Goal: Information Seeking & Learning: Learn about a topic

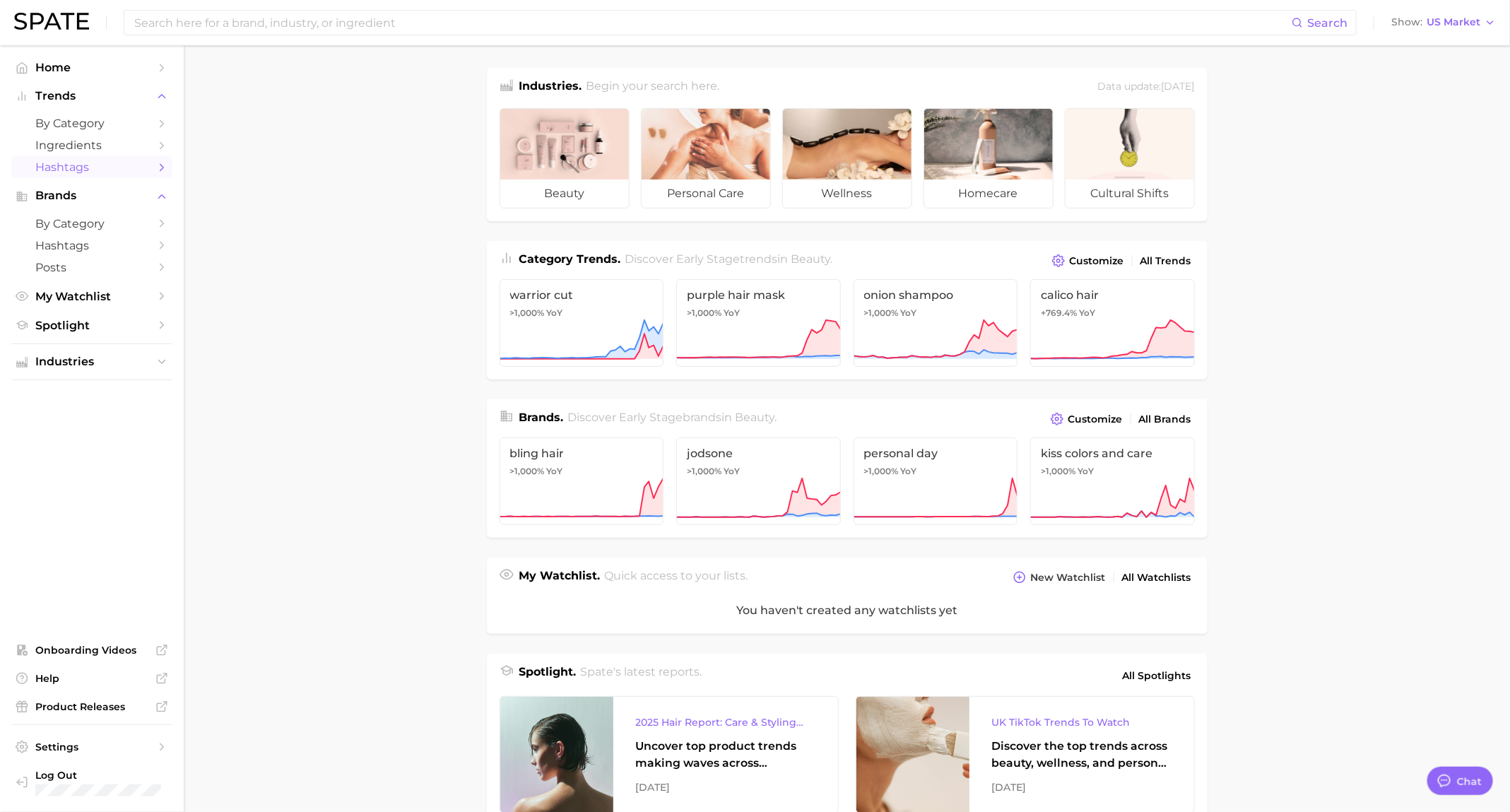
click at [95, 173] on span "Hashtags" at bounding box center [91, 167] width 113 height 14
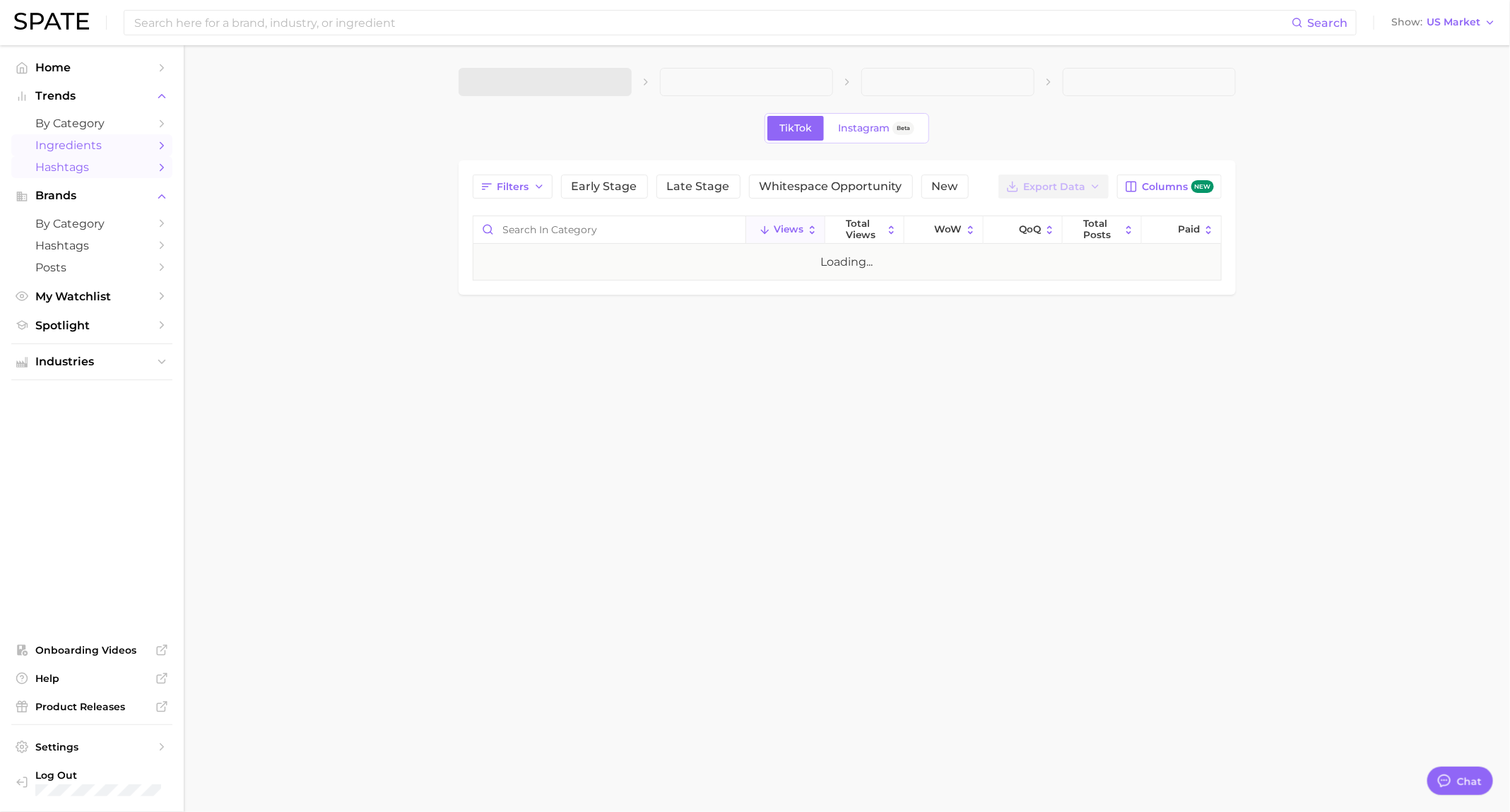
type textarea "x"
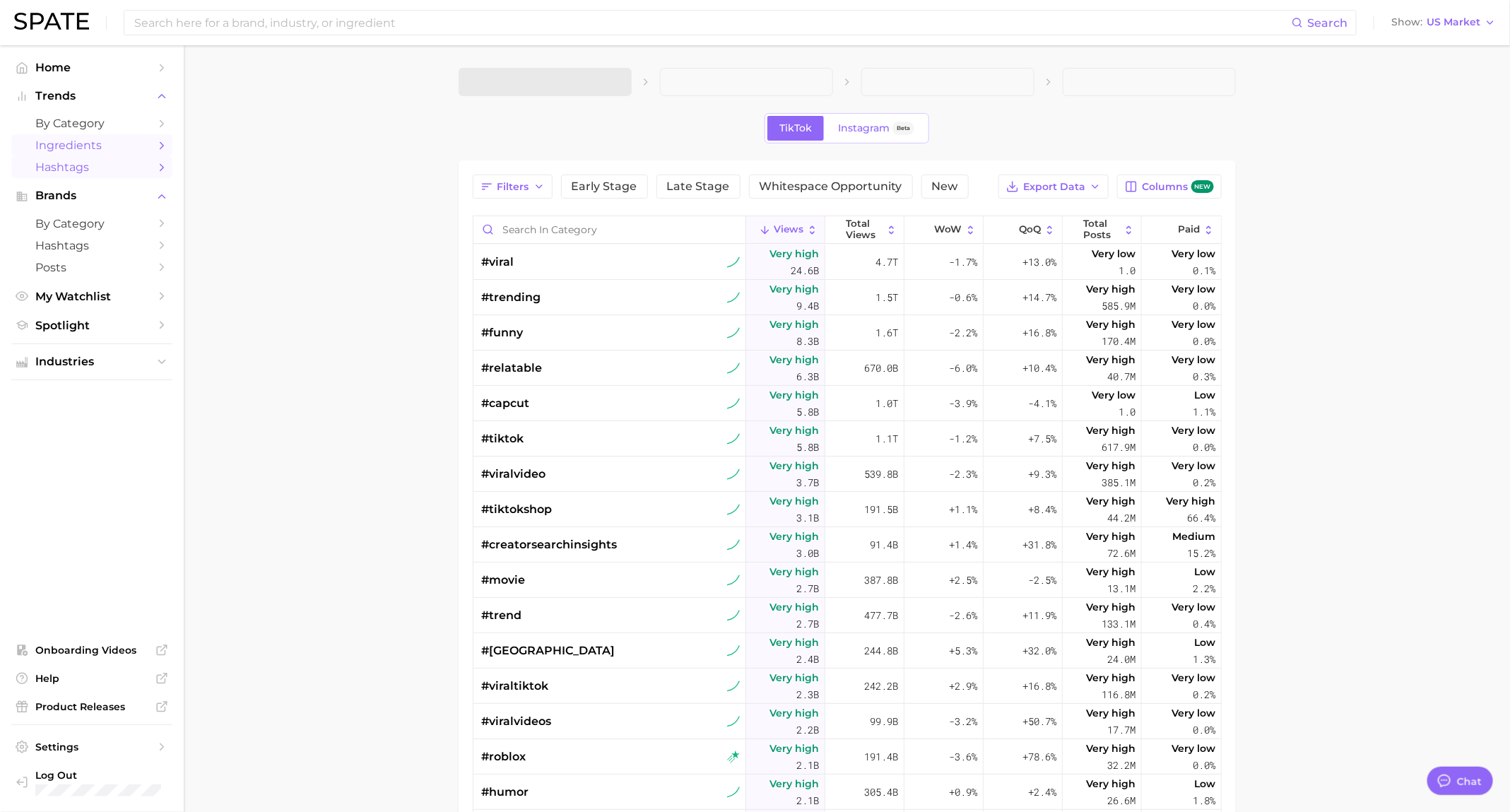
click at [105, 154] on link "Ingredients" at bounding box center [92, 145] width 161 height 22
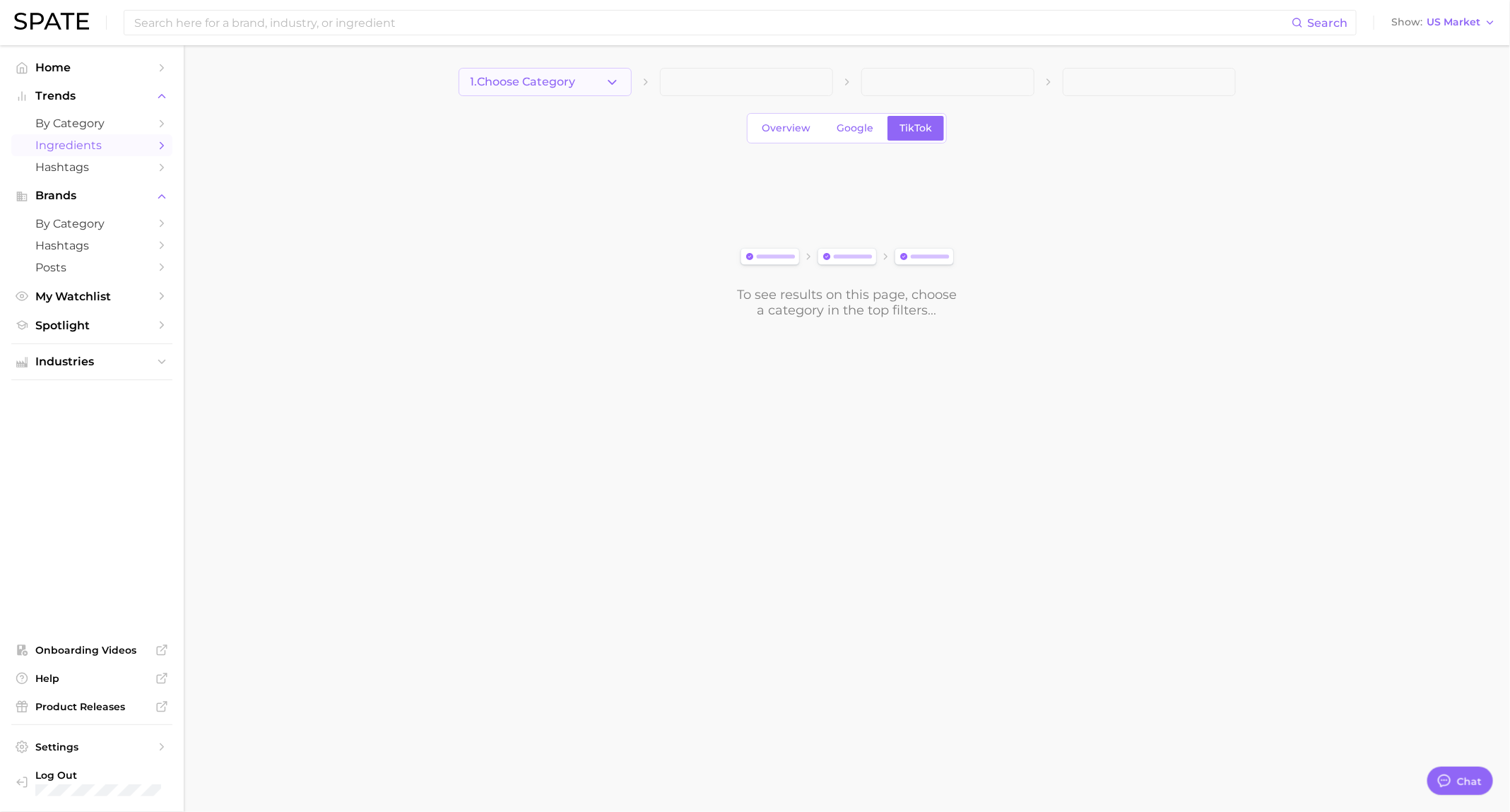
click at [607, 78] on icon "button" at bounding box center [612, 82] width 15 height 15
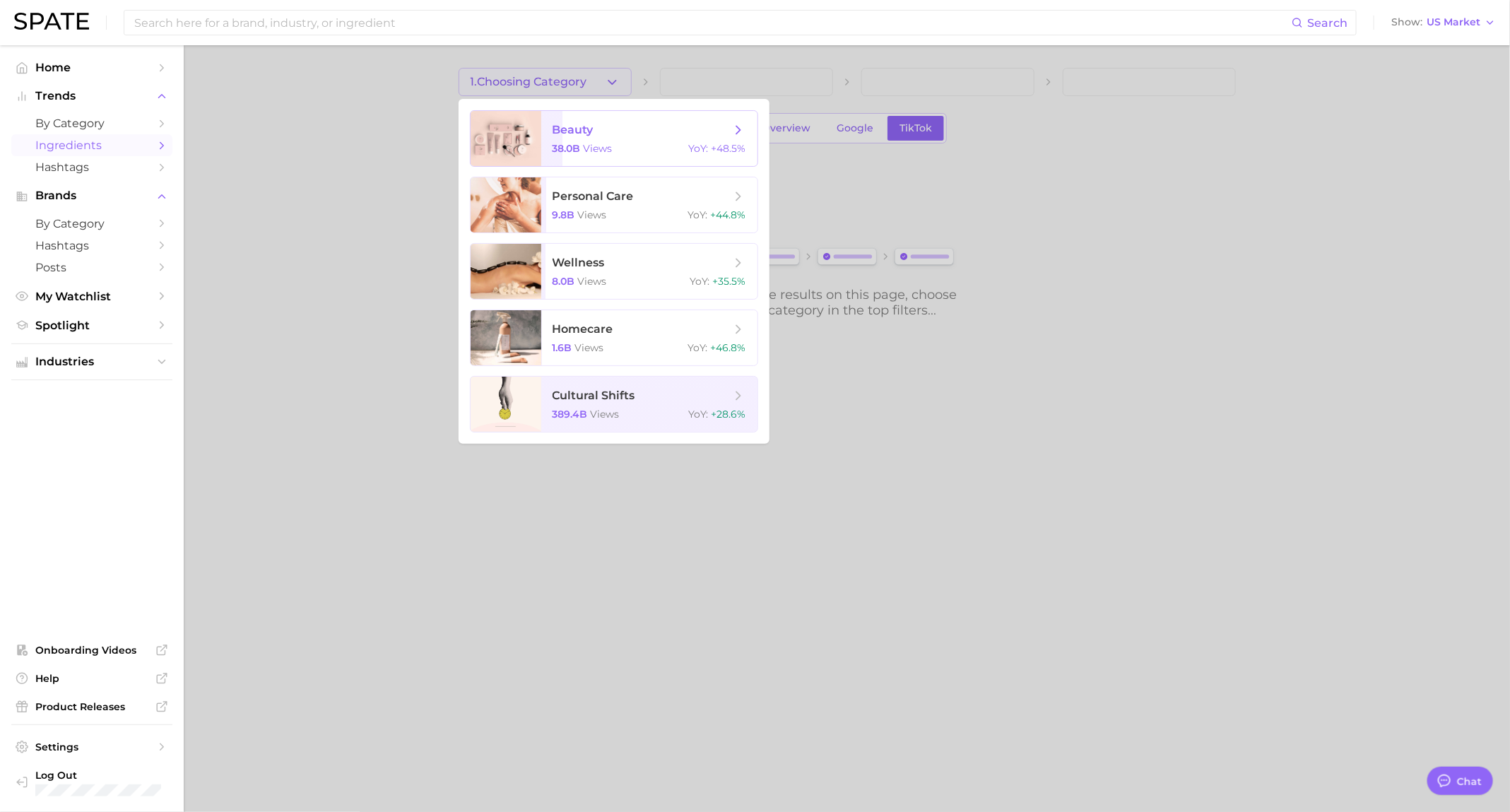
click at [630, 125] on span "beauty" at bounding box center [642, 130] width 178 height 15
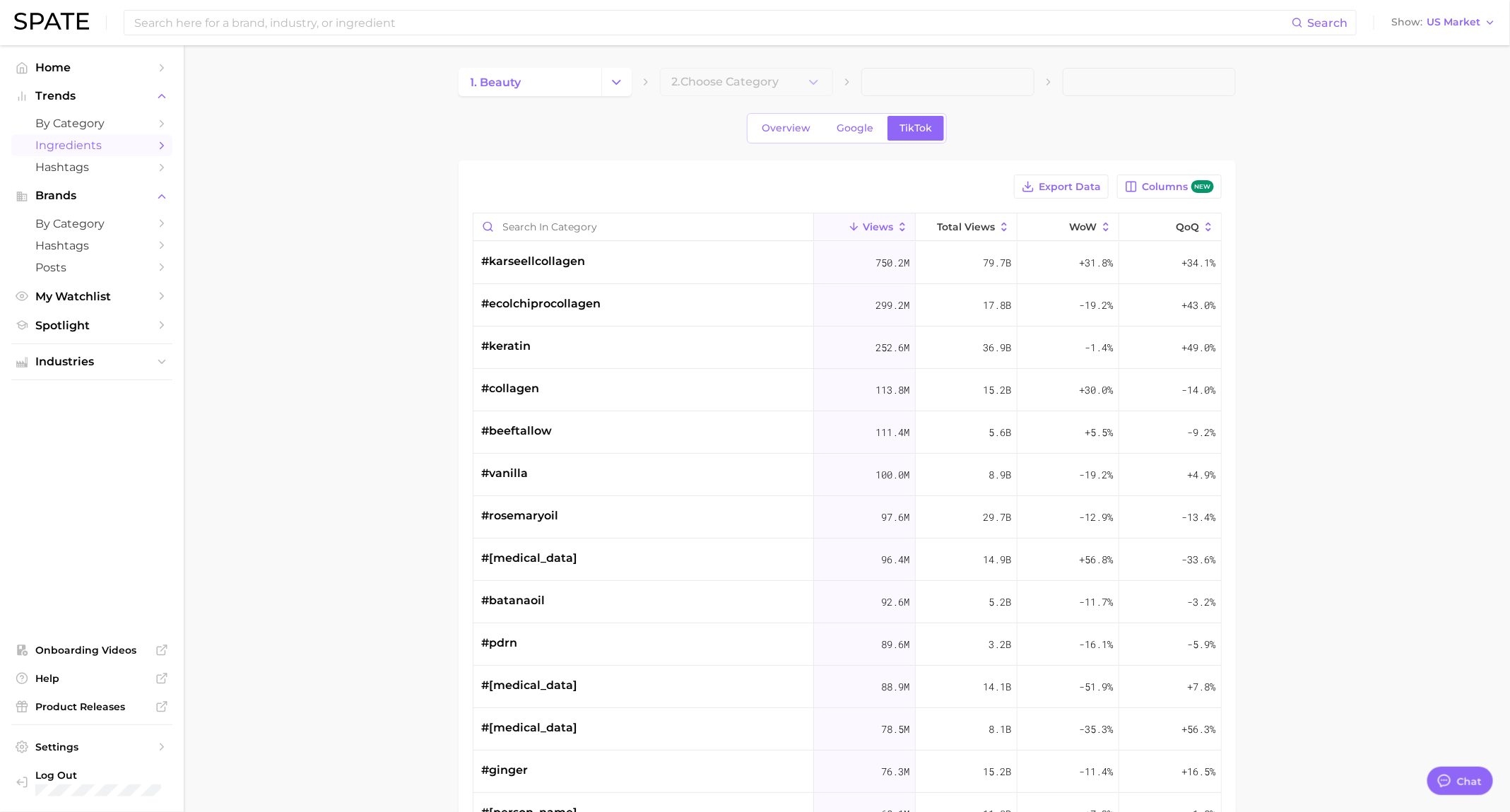
click at [771, 96] on div "1. beauty 2. Choose Category Overview Google TikTok Export Data Columns new Vie…" at bounding box center [847, 553] width 777 height 971
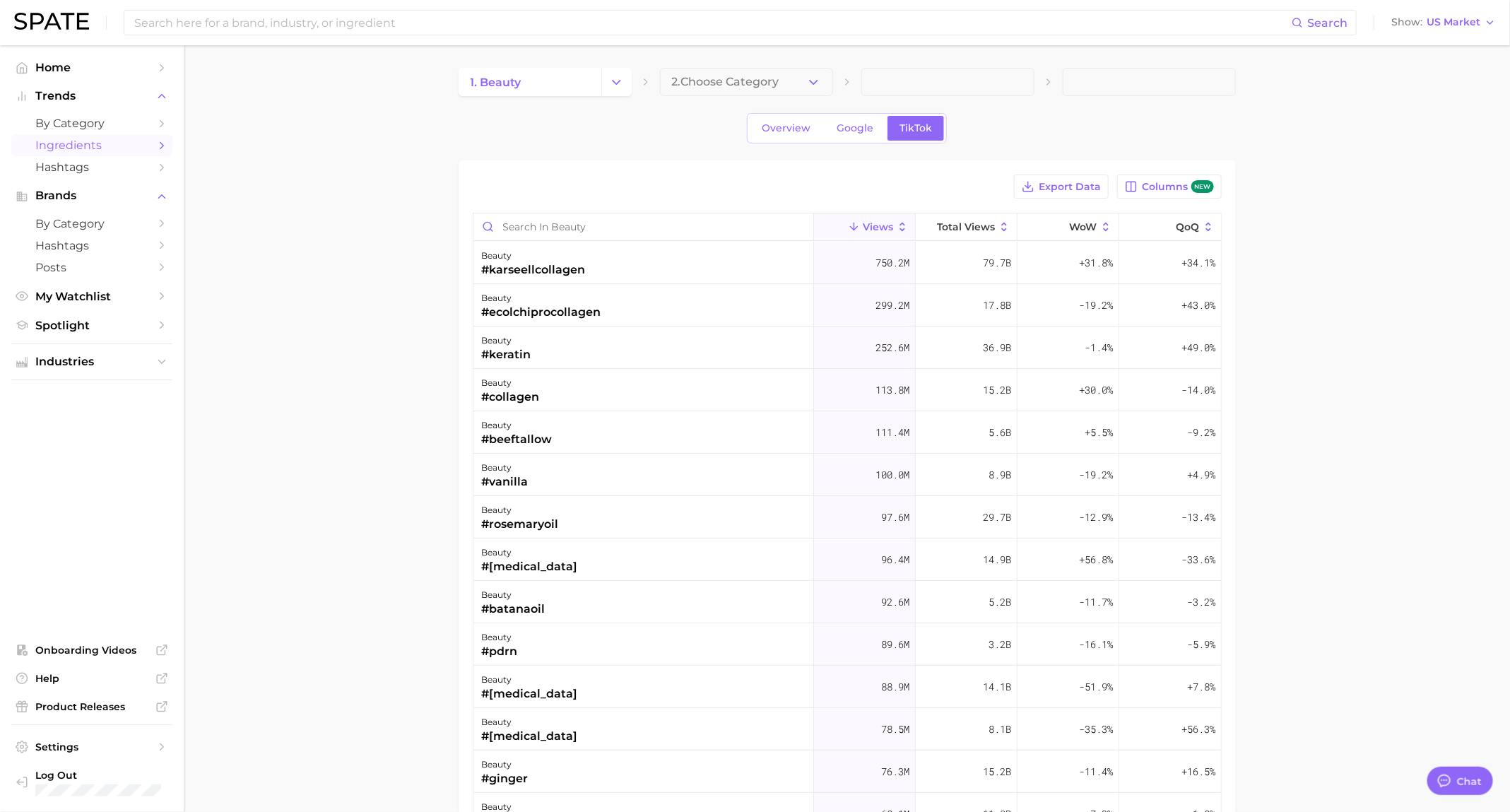
click at [837, 76] on div "1. beauty 2. Choose Category" at bounding box center [847, 81] width 777 height 28
click at [818, 76] on icon "button" at bounding box center [814, 82] width 15 height 15
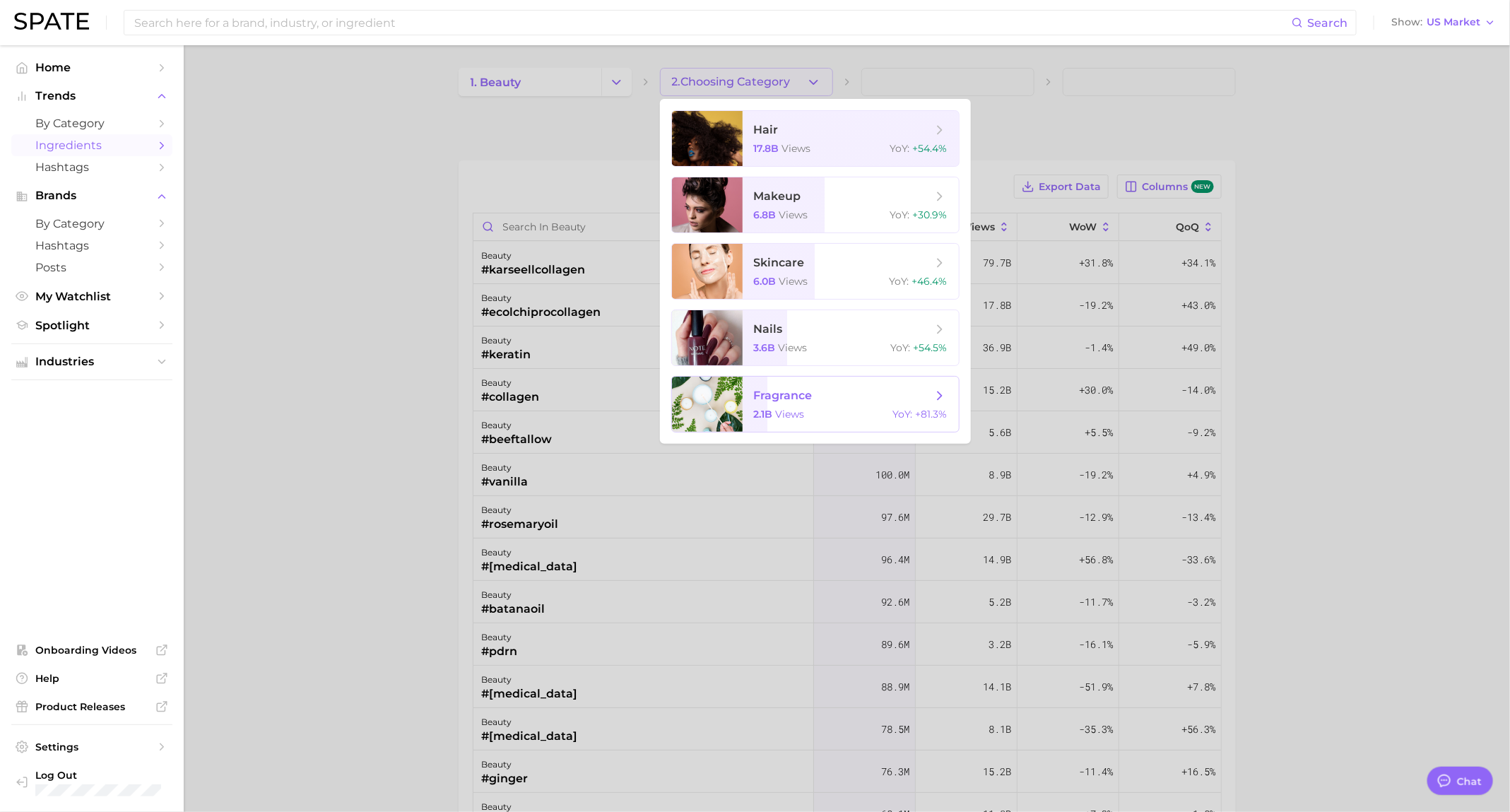
click at [757, 423] on span "fragrance 2.1b views YoY : +81.3%" at bounding box center [851, 404] width 216 height 55
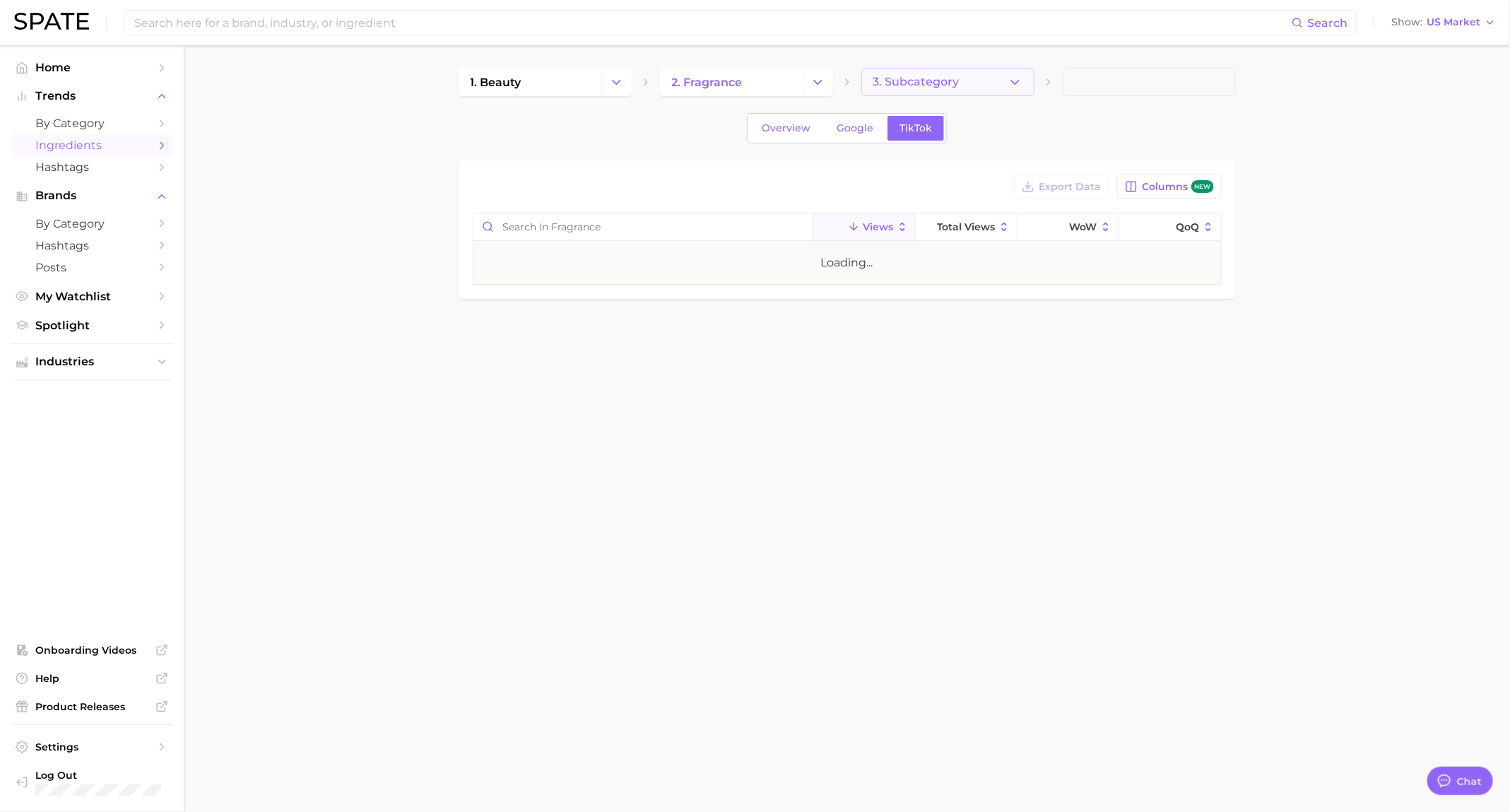
click at [1017, 85] on icon "button" at bounding box center [1015, 82] width 15 height 15
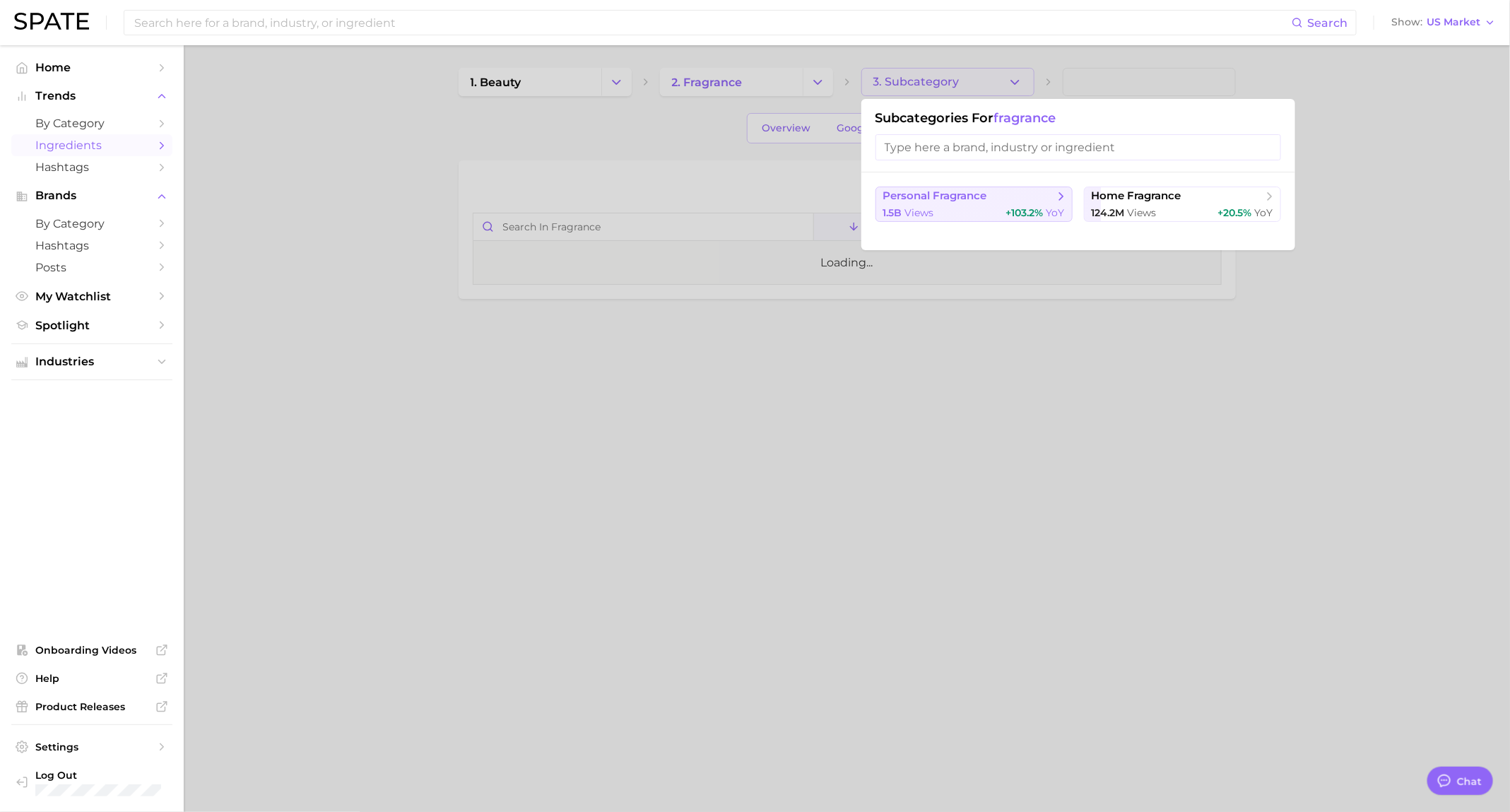
click at [963, 215] on div "1.5b views +103.2% YoY" at bounding box center [974, 213] width 182 height 14
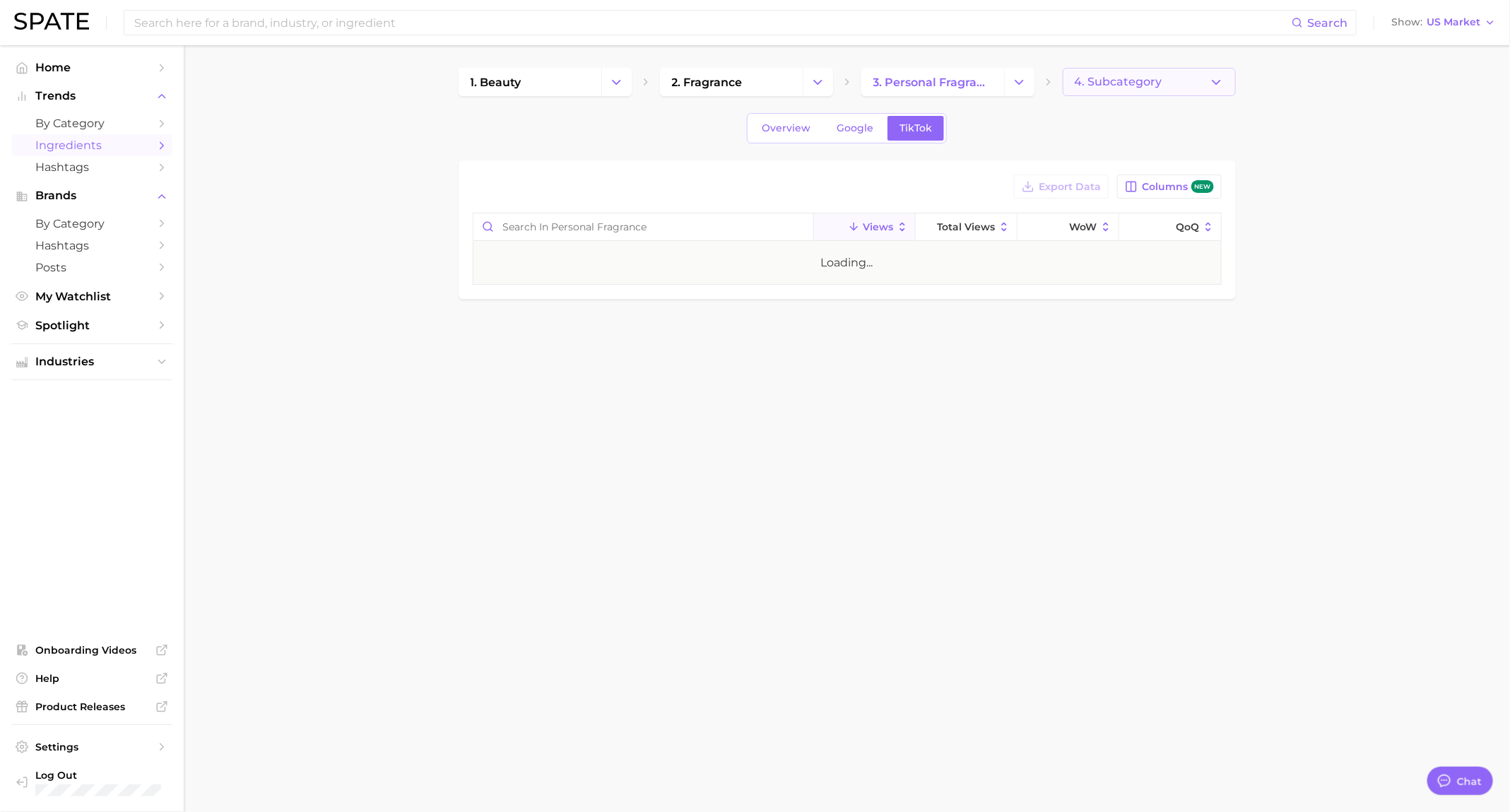
click at [1218, 79] on icon "button" at bounding box center [1217, 82] width 15 height 15
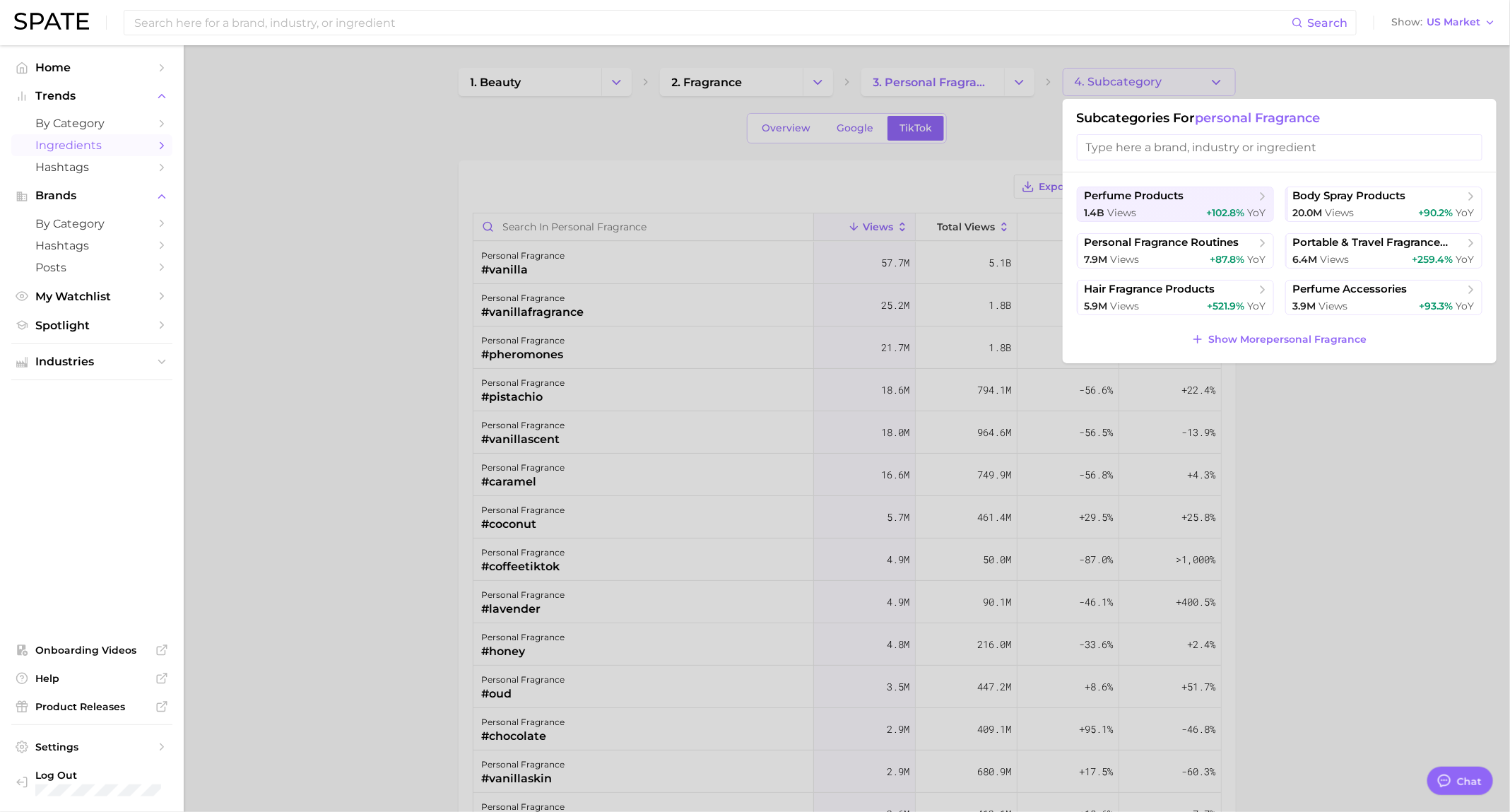
click at [696, 182] on div at bounding box center [755, 406] width 1510 height 812
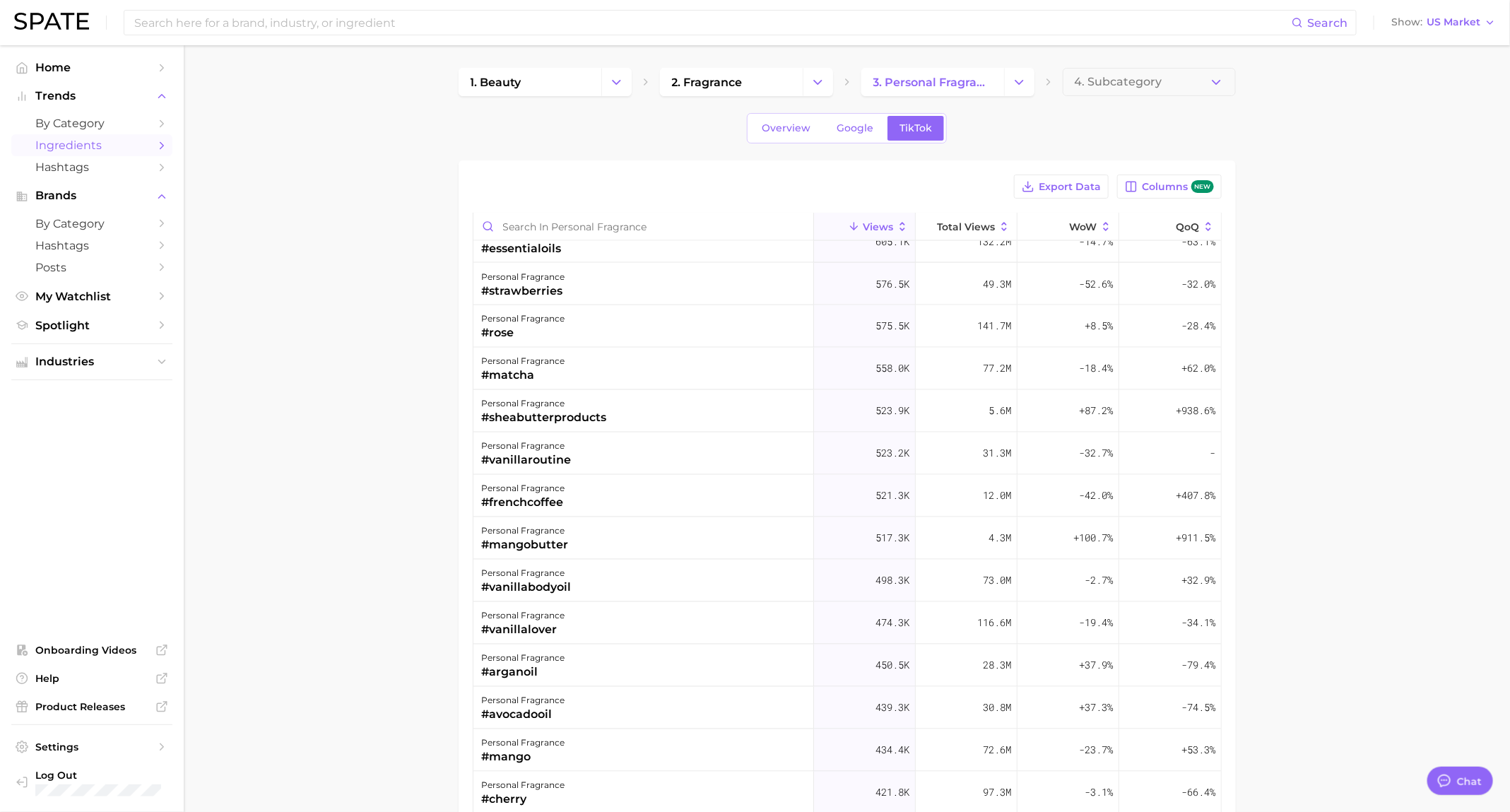
scroll to position [1480, 0]
